Goal: Browse casually

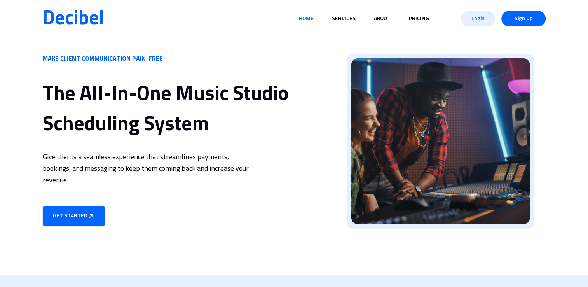
scroll to position [39, 0]
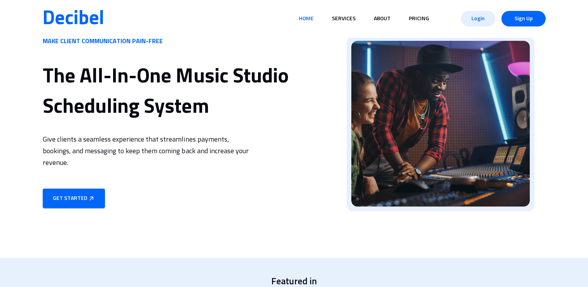
click at [573, 87] on div "MAKE CLIENT COMMUNICATION PAIN-FREE The All-In-One Music Studio Scheduling Syst…" at bounding box center [294, 137] width 588 height 241
